Goal: Transaction & Acquisition: Book appointment/travel/reservation

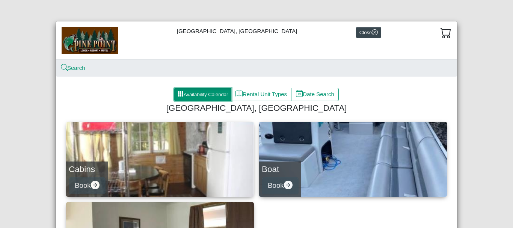
click at [200, 96] on button "Availability Calendar" at bounding box center [202, 95] width 57 height 14
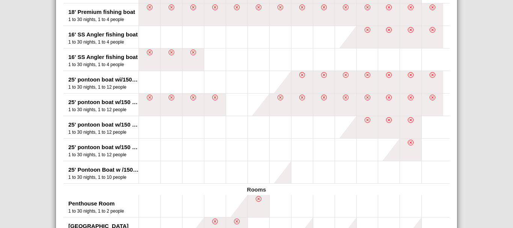
scroll to position [563, 0]
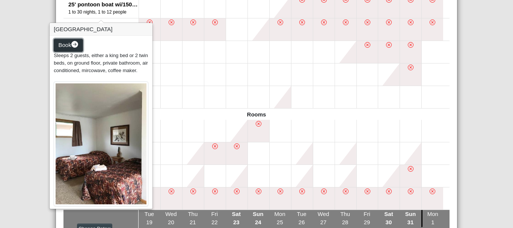
click at [66, 48] on span "Book" at bounding box center [65, 45] width 13 height 6
select select "*"
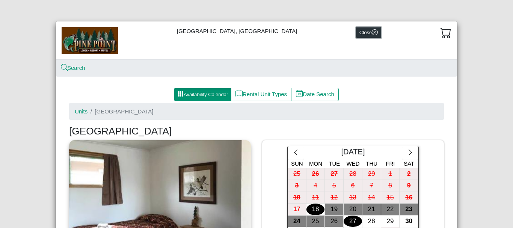
click at [356, 33] on button "Close" at bounding box center [368, 32] width 25 height 11
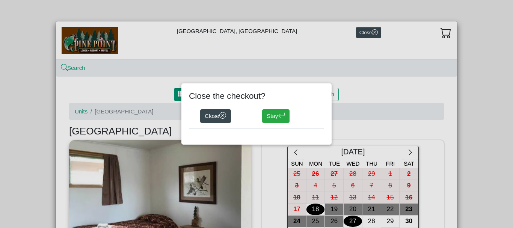
click at [241, 55] on div "Close the checkout? Close Stay" at bounding box center [256, 114] width 513 height 228
click at [127, 98] on div "Close the checkout? Close Stay" at bounding box center [256, 114] width 513 height 228
click at [277, 115] on button "Stay" at bounding box center [275, 116] width 27 height 14
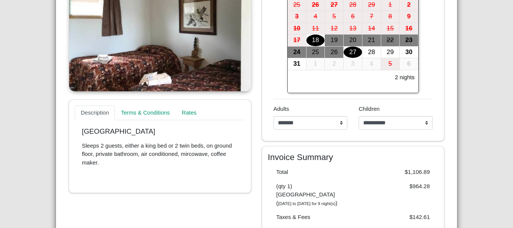
scroll to position [159, 0]
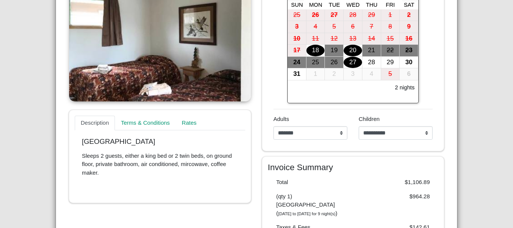
drag, startPoint x: 315, startPoint y: 49, endPoint x: 345, endPoint y: 49, distance: 30.4
click at [345, 49] on div "17 18 19 20 21 22 23" at bounding box center [353, 51] width 131 height 12
click at [354, 50] on div "20" at bounding box center [353, 51] width 18 height 12
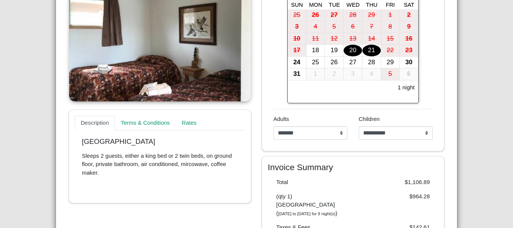
click at [367, 51] on div "21" at bounding box center [371, 51] width 18 height 12
click at [373, 45] on div "21" at bounding box center [371, 51] width 18 height 12
click at [391, 49] on div "22" at bounding box center [390, 51] width 18 height 12
click at [387, 53] on div "22" at bounding box center [390, 51] width 18 height 12
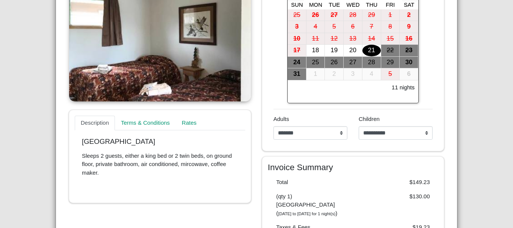
click at [316, 88] on div "11 nights" at bounding box center [352, 89] width 127 height 14
click at [325, 71] on div "2" at bounding box center [334, 74] width 18 height 12
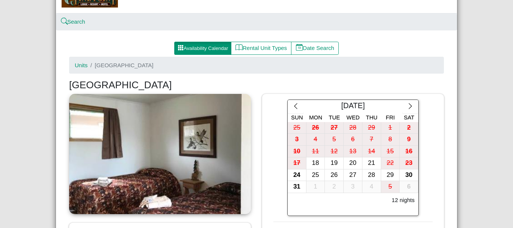
scroll to position [0, 0]
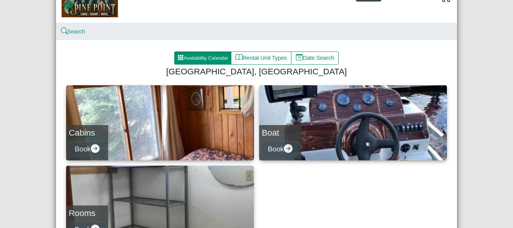
scroll to position [107, 0]
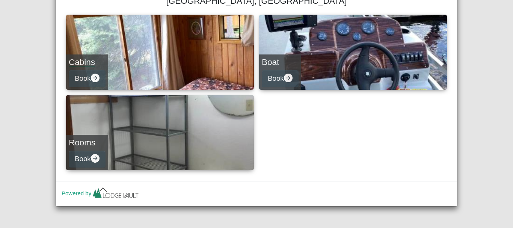
click at [106, 74] on div "Cabins Book" at bounding box center [87, 71] width 42 height 35
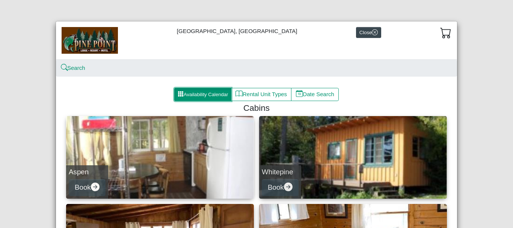
click at [200, 96] on button "Availability Calendar" at bounding box center [202, 95] width 57 height 14
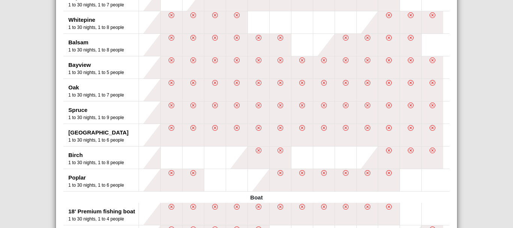
scroll to position [147, 0]
